Goal: Find specific page/section: Find specific page/section

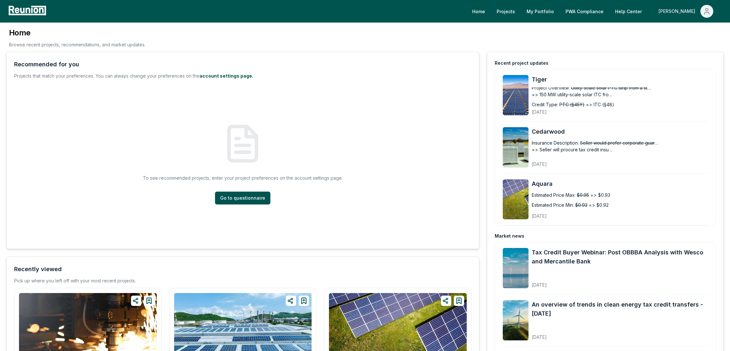
click at [688, 13] on div "[PERSON_NAME]" at bounding box center [678, 11] width 39 height 13
click at [686, 35] on p "Admin Portal" at bounding box center [695, 35] width 26 height 8
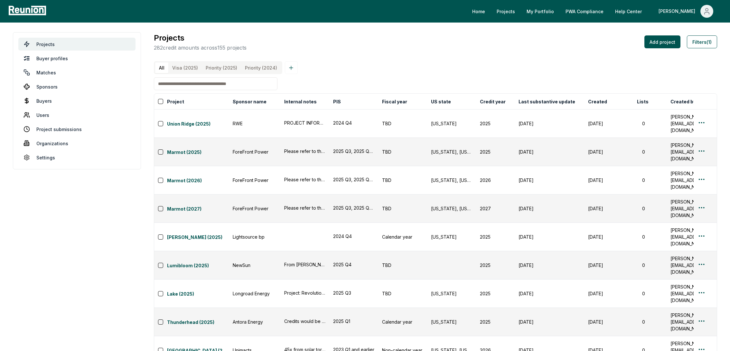
scroll to position [1987, 0]
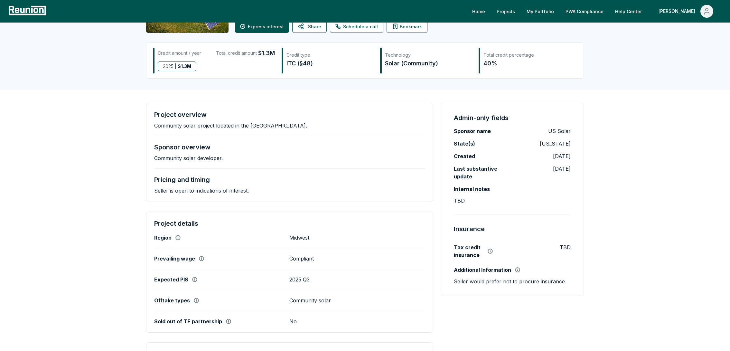
scroll to position [45, 0]
